Goal: Find specific page/section: Find specific page/section

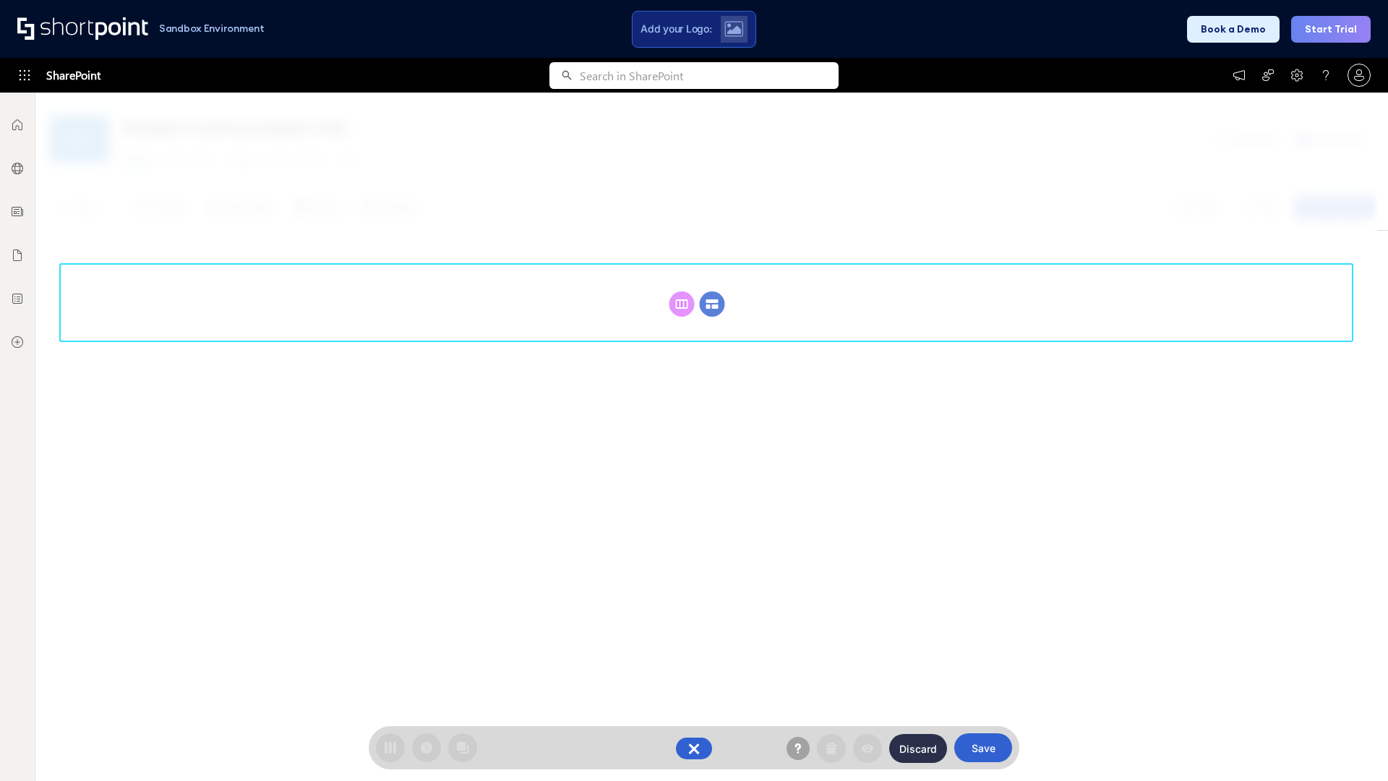
click at [712, 304] on circle at bounding box center [712, 303] width 25 height 25
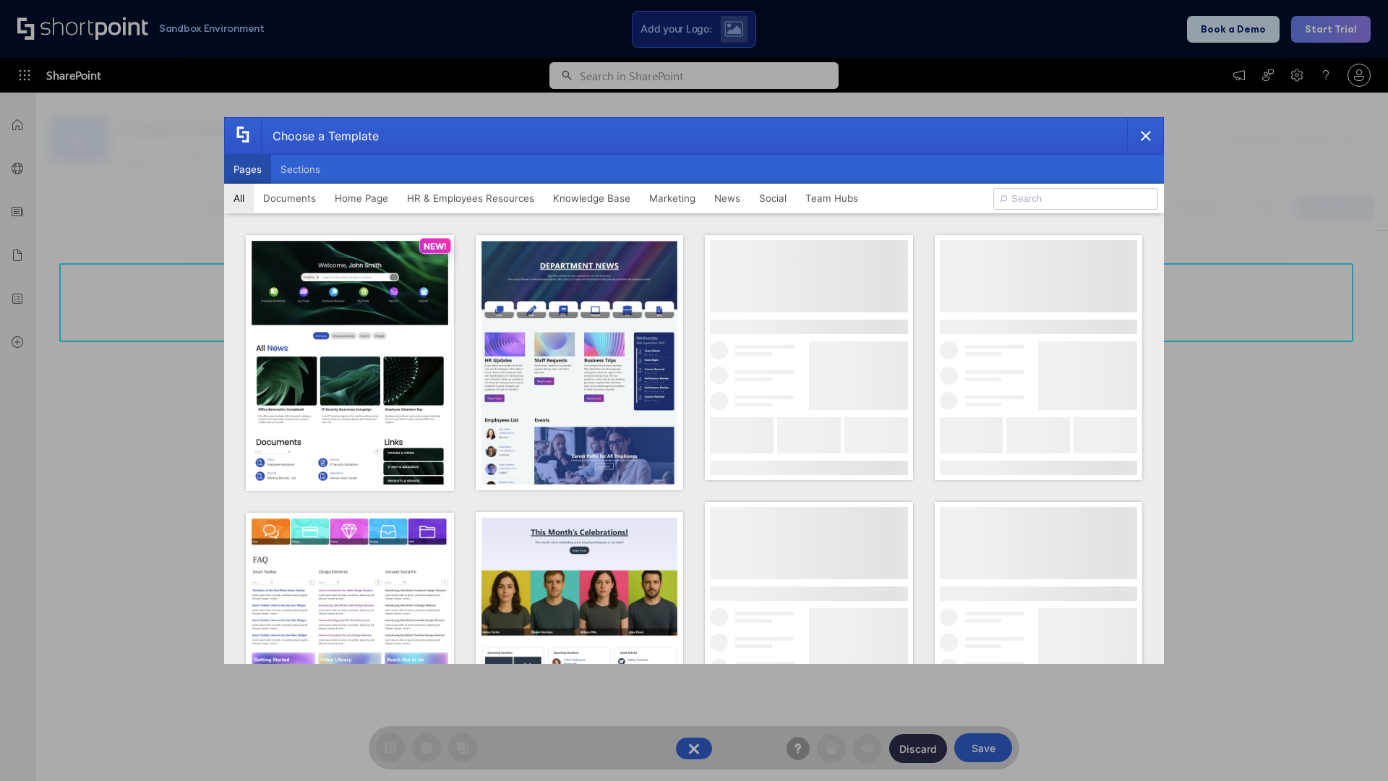
click at [247, 169] on button "Pages" at bounding box center [247, 169] width 47 height 29
type input "HR 9"
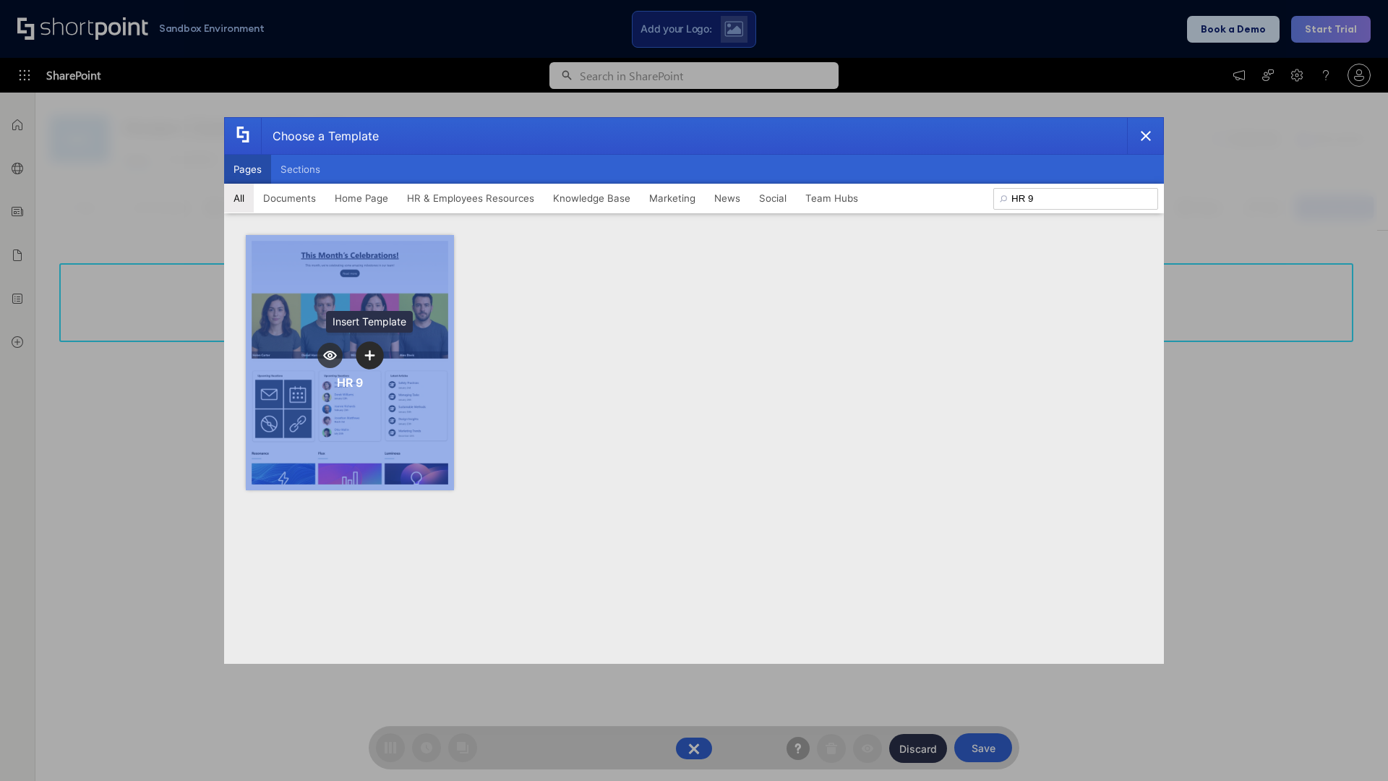
click at [369, 355] on icon "template selector" at bounding box center [369, 355] width 10 height 10
